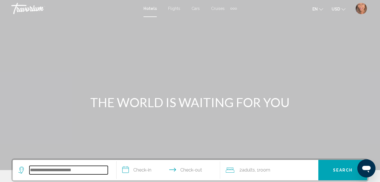
click at [77, 173] on input "Search widget" at bounding box center [68, 170] width 78 height 8
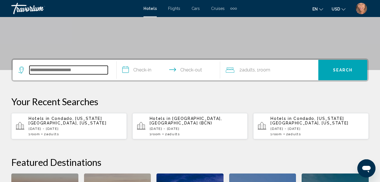
scroll to position [140, 0]
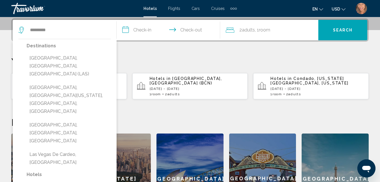
click at [93, 64] on div "Destinations [GEOGRAPHIC_DATA], [GEOGRAPHIC_DATA], [GEOGRAPHIC_DATA] ([GEOGRAPH…" at bounding box center [69, 106] width 84 height 128
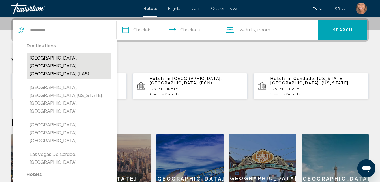
click at [92, 58] on button "[GEOGRAPHIC_DATA], [GEOGRAPHIC_DATA], [GEOGRAPHIC_DATA] (LAS)" at bounding box center [69, 66] width 84 height 27
type input "**********"
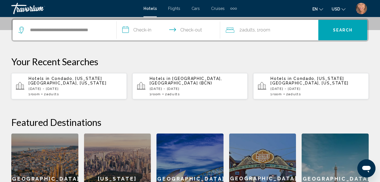
click at [147, 29] on input "**********" at bounding box center [170, 31] width 106 height 22
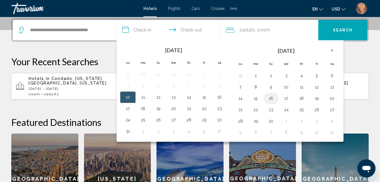
click at [270, 99] on button "16" at bounding box center [271, 98] width 9 height 8
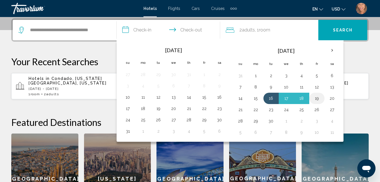
click at [318, 98] on button "19" at bounding box center [316, 98] width 9 height 8
type input "**********"
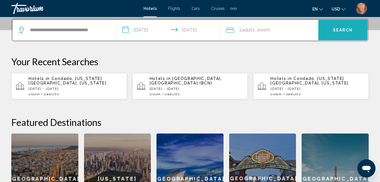
click at [336, 32] on span "Search" at bounding box center [343, 30] width 20 height 5
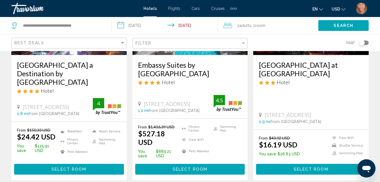
scroll to position [109, 0]
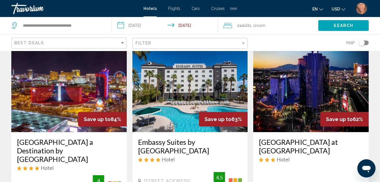
click at [279, 154] on h3 "[GEOGRAPHIC_DATA] at [GEOGRAPHIC_DATA]" at bounding box center [311, 146] width 104 height 17
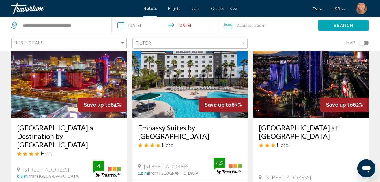
scroll to position [61, 0]
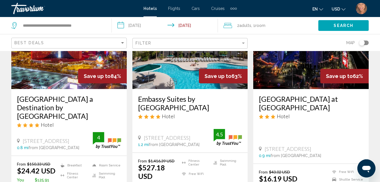
scroll to position [85, 0]
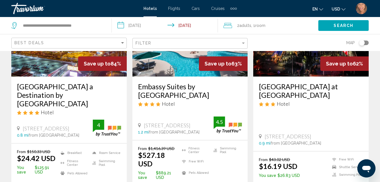
click at [195, 146] on li "Fitness Center" at bounding box center [194, 150] width 31 height 8
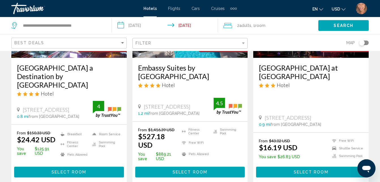
scroll to position [141, 0]
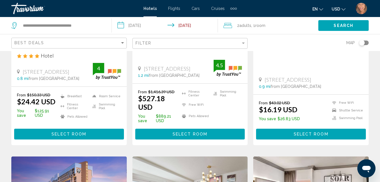
click at [198, 132] on span "Select Room" at bounding box center [190, 134] width 35 height 5
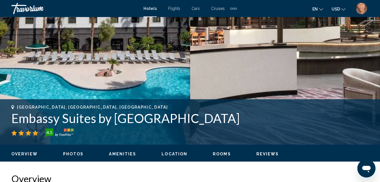
scroll to position [61, 0]
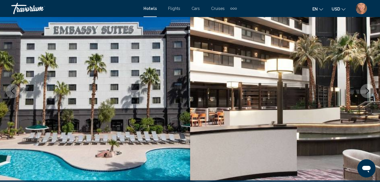
click at [370, 88] on icon "Next image" at bounding box center [367, 90] width 7 height 7
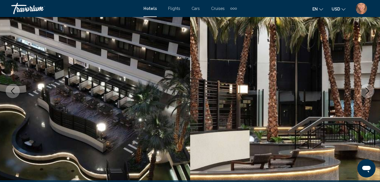
click at [369, 91] on icon "Next image" at bounding box center [367, 90] width 7 height 7
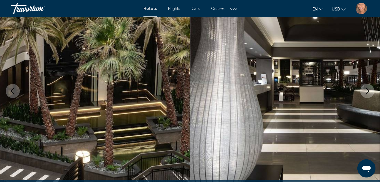
click at [369, 91] on icon "Next image" at bounding box center [367, 90] width 7 height 7
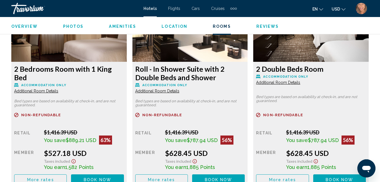
scroll to position [938, 0]
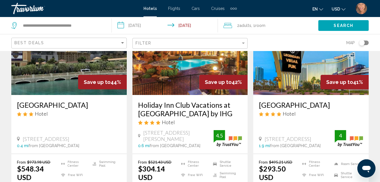
scroll to position [792, 0]
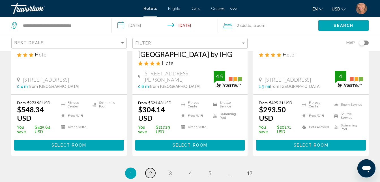
click at [150, 170] on span "2" at bounding box center [150, 173] width 3 height 6
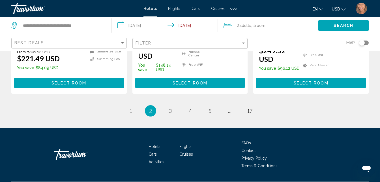
scroll to position [849, 0]
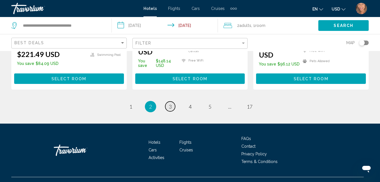
click at [170, 103] on span "3" at bounding box center [170, 106] width 3 height 6
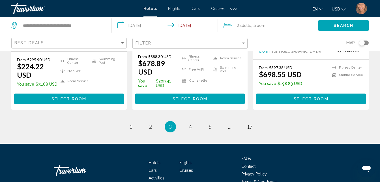
scroll to position [857, 0]
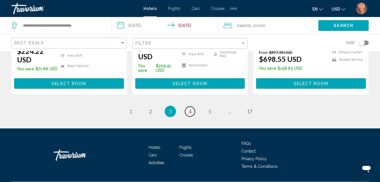
click at [192, 106] on link "page 4" at bounding box center [190, 111] width 10 height 10
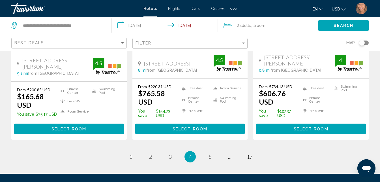
scroll to position [792, 0]
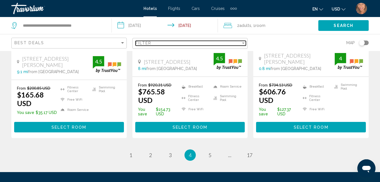
click at [167, 42] on div "Filter" at bounding box center [189, 43] width 106 height 5
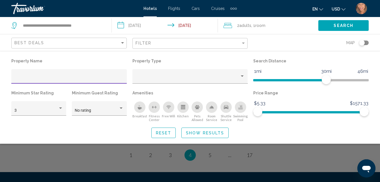
type input "*"
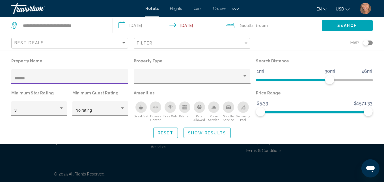
type input "*******"
click at [214, 134] on span "Show Results" at bounding box center [207, 132] width 38 height 5
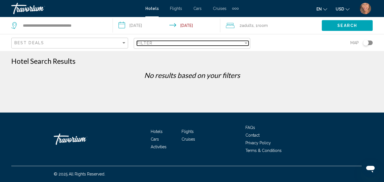
click at [156, 42] on div "Filter" at bounding box center [190, 43] width 107 height 5
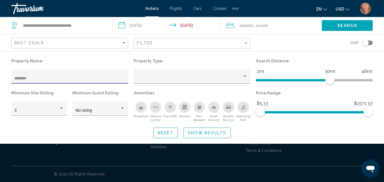
type input "********"
click at [339, 155] on div "Search widget" at bounding box center [192, 133] width 384 height 97
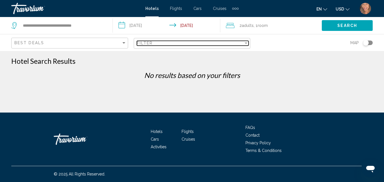
click at [166, 45] on div "Filter" at bounding box center [190, 43] width 107 height 5
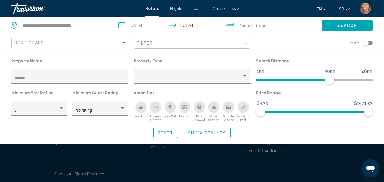
drag, startPoint x: 41, startPoint y: 73, endPoint x: 8, endPoint y: 73, distance: 33.1
click at [8, 73] on div "Property Name ******* Property Type Search Distance 1mi 46mi 30mi Minimum Star …" at bounding box center [192, 97] width 384 height 81
drag, startPoint x: 27, startPoint y: 76, endPoint x: 8, endPoint y: 76, distance: 19.8
click at [8, 76] on div "Property Name ******* Property Type Search Distance 1mi 46mi 30mi Minimum Star …" at bounding box center [192, 97] width 384 height 81
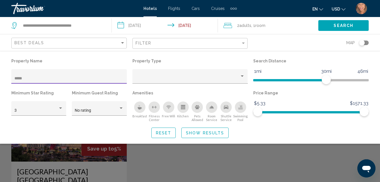
type input "*****"
click at [308, 163] on div "Search widget" at bounding box center [190, 133] width 380 height 97
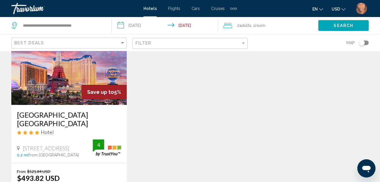
scroll to position [85, 0]
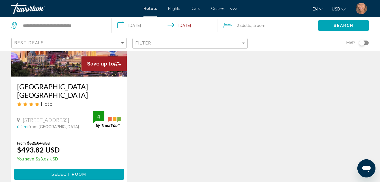
click at [61, 169] on button "Select Room" at bounding box center [69, 174] width 110 height 10
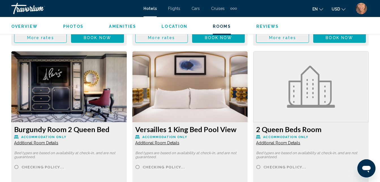
scroll to position [1023, 0]
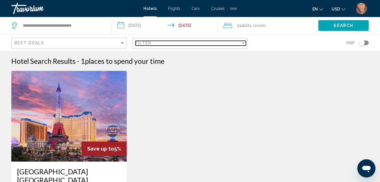
click at [174, 42] on div "Filter" at bounding box center [189, 43] width 106 height 5
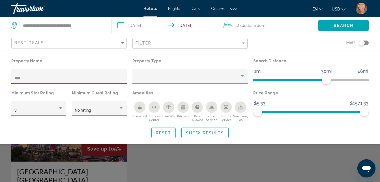
drag, startPoint x: 48, startPoint y: 80, endPoint x: 0, endPoint y: 78, distance: 48.4
click at [0, 78] on html "**********" at bounding box center [190, 91] width 380 height 182
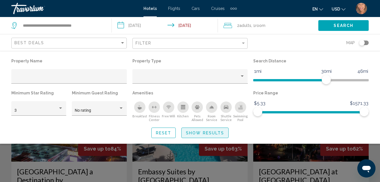
click at [200, 134] on span "Show Results" at bounding box center [205, 132] width 38 height 5
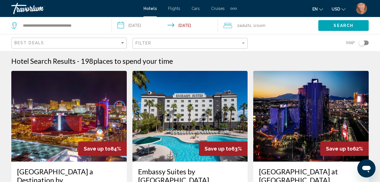
click at [246, 25] on span "Adults" at bounding box center [245, 25] width 12 height 5
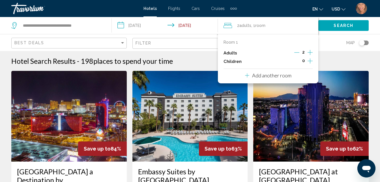
click at [310, 61] on icon "Increment children" at bounding box center [310, 60] width 5 height 7
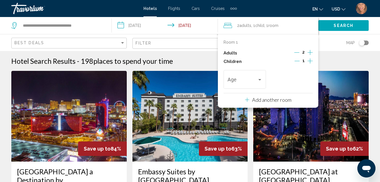
click at [310, 61] on icon "Increment children" at bounding box center [310, 60] width 5 height 7
click at [257, 83] on span "Travelers: 2 adults, 2 children" at bounding box center [243, 81] width 30 height 6
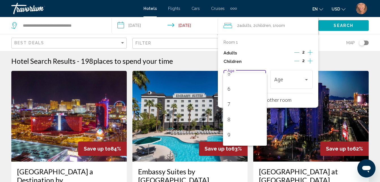
scroll to position [85, 0]
click at [235, 119] on span "8" at bounding box center [245, 117] width 35 height 15
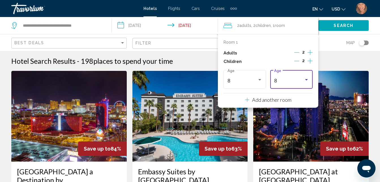
click at [295, 82] on div "8" at bounding box center [289, 81] width 30 height 6
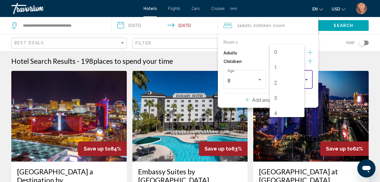
scroll to position [94, 0]
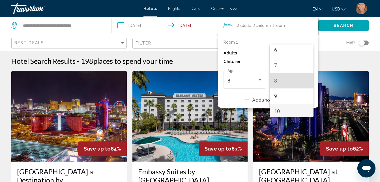
click at [289, 109] on span "10" at bounding box center [291, 111] width 35 height 15
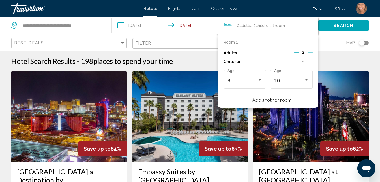
click at [341, 27] on span "Search" at bounding box center [344, 25] width 20 height 5
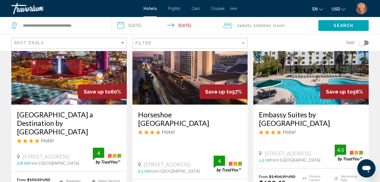
scroll to position [57, 0]
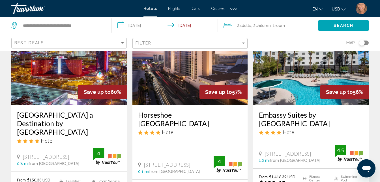
click at [358, 8] on img "User Menu" at bounding box center [361, 8] width 11 height 11
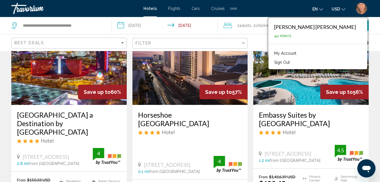
click at [299, 54] on link "My Account" at bounding box center [285, 53] width 28 height 7
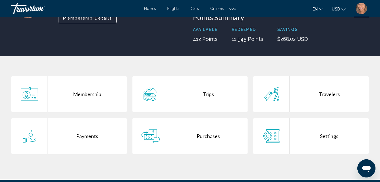
scroll to position [85, 0]
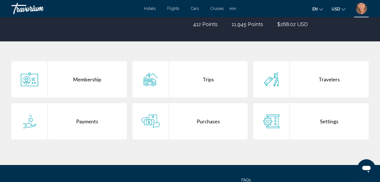
click at [207, 120] on div "Purchases" at bounding box center [208, 121] width 79 height 36
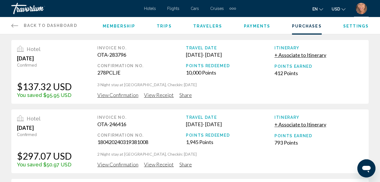
click at [163, 96] on span "View Receipt" at bounding box center [159, 95] width 30 height 6
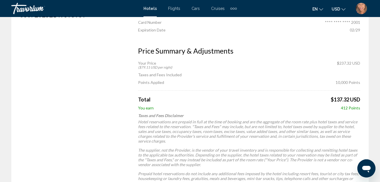
scroll to position [226, 0]
